Goal: Transaction & Acquisition: Purchase product/service

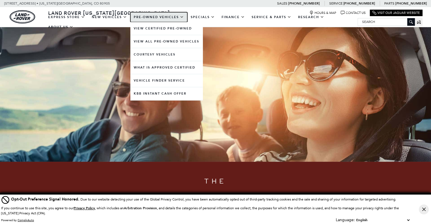
click at [167, 20] on link "Pre-Owned Vehicles" at bounding box center [158, 17] width 57 height 10
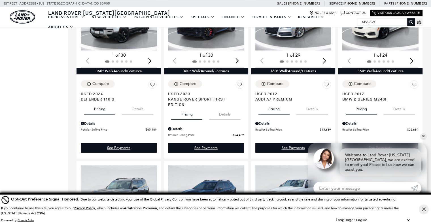
scroll to position [703, 0]
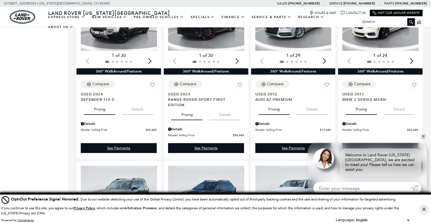
click at [301, 38] on img "1 / 2" at bounding box center [293, 22] width 77 height 58
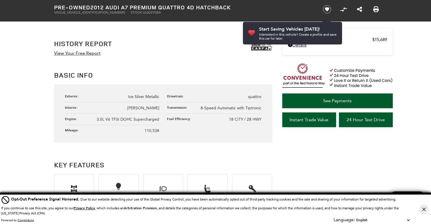
scroll to position [300, 0]
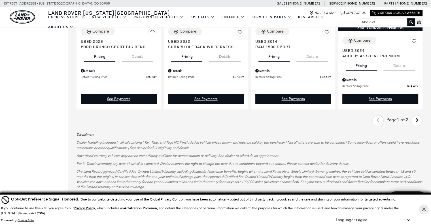
scroll to position [929, 0]
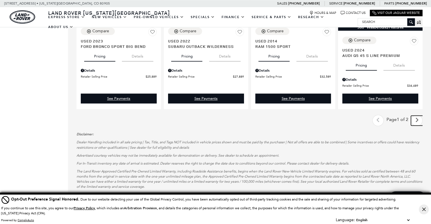
click at [419, 116] on icon "next page" at bounding box center [417, 120] width 4 height 9
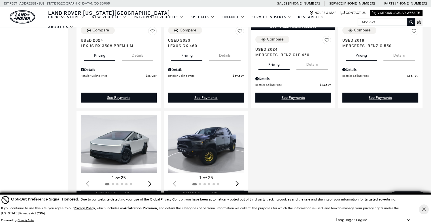
scroll to position [549, 0]
